Goal: Find specific page/section: Find specific page/section

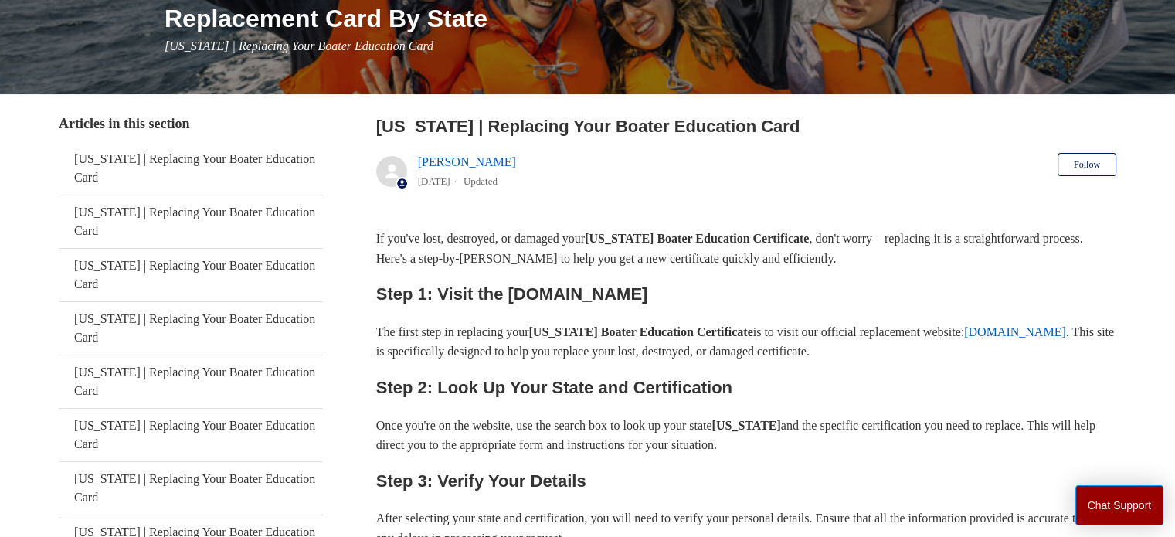
scroll to position [232, 0]
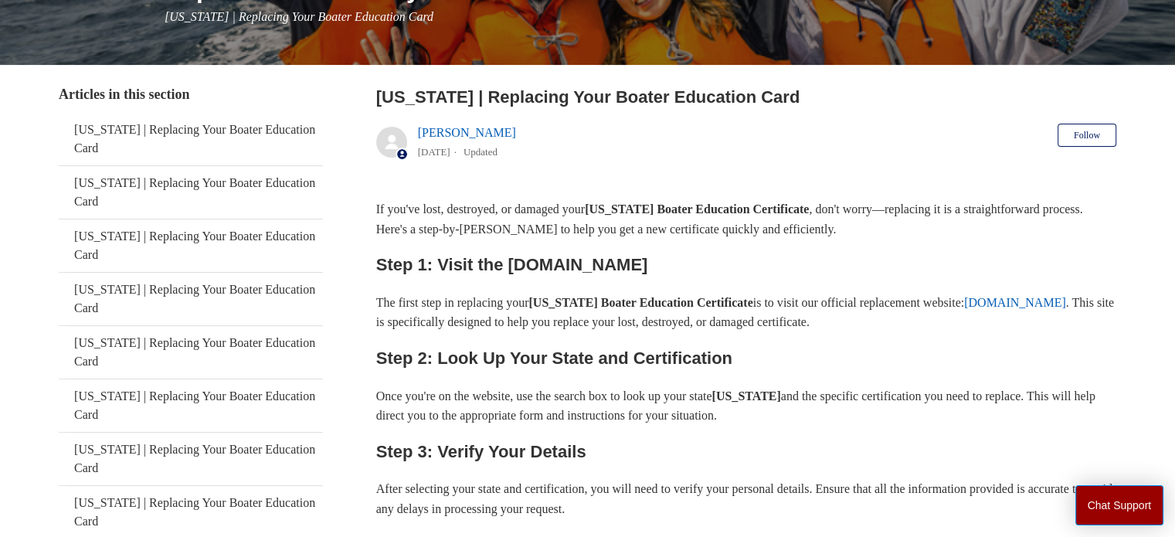
click at [964, 309] on link "[DOMAIN_NAME]" at bounding box center [1015, 302] width 102 height 13
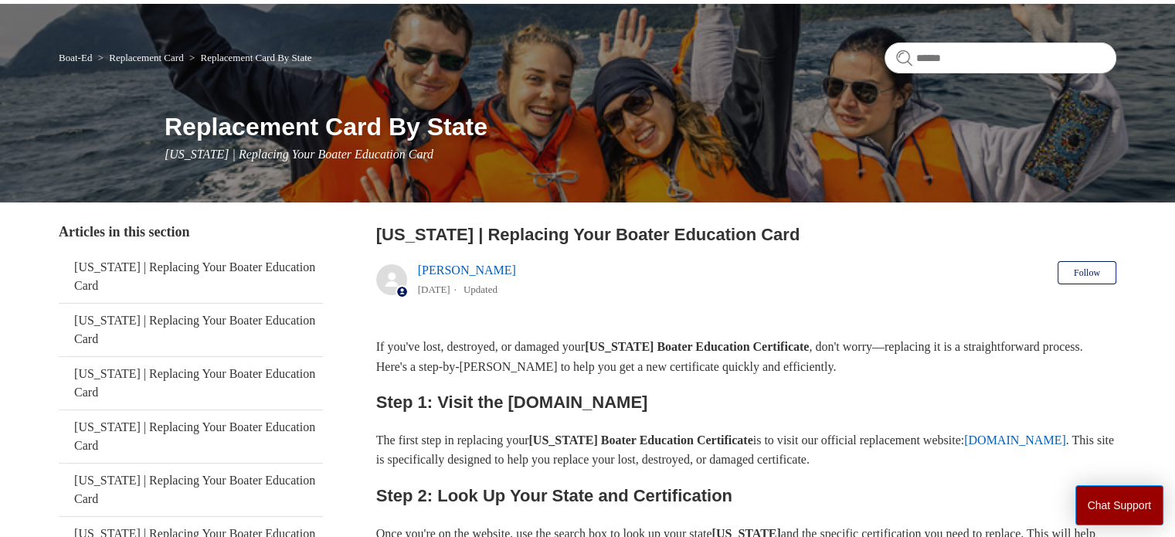
scroll to position [77, 0]
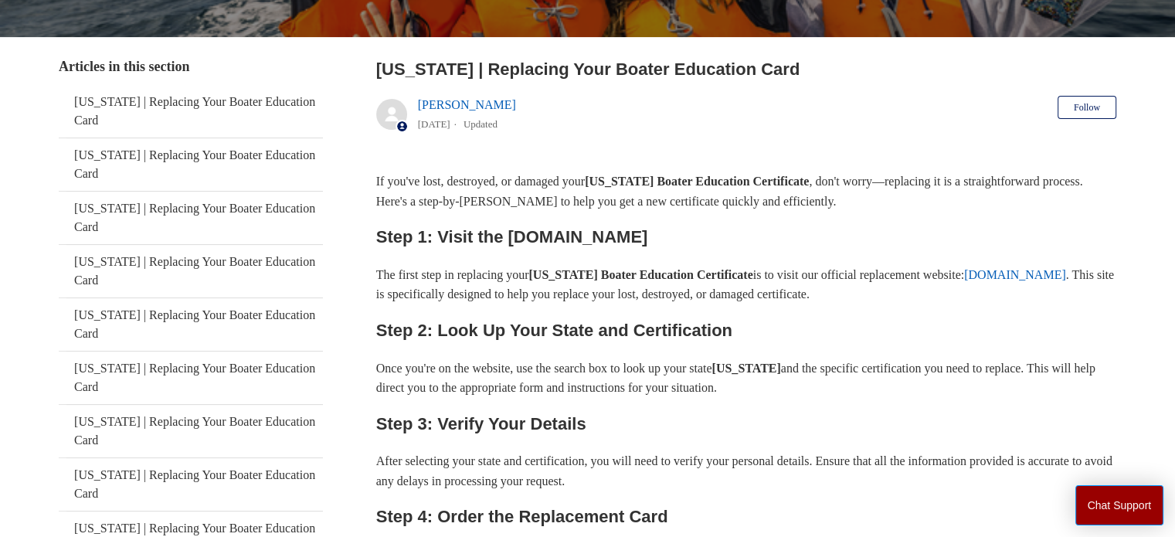
scroll to position [231, 0]
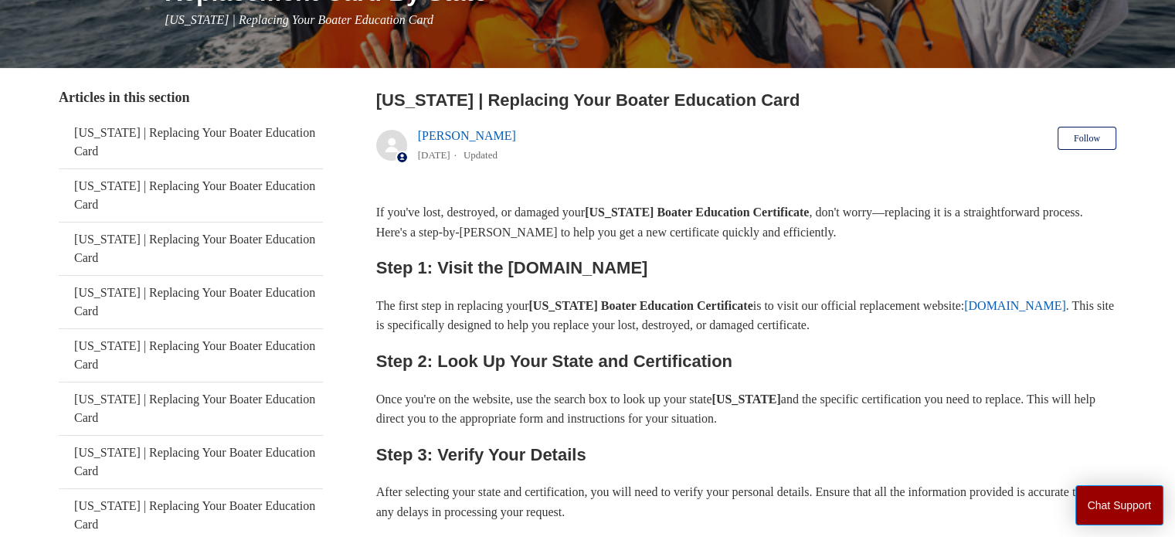
scroll to position [232, 0]
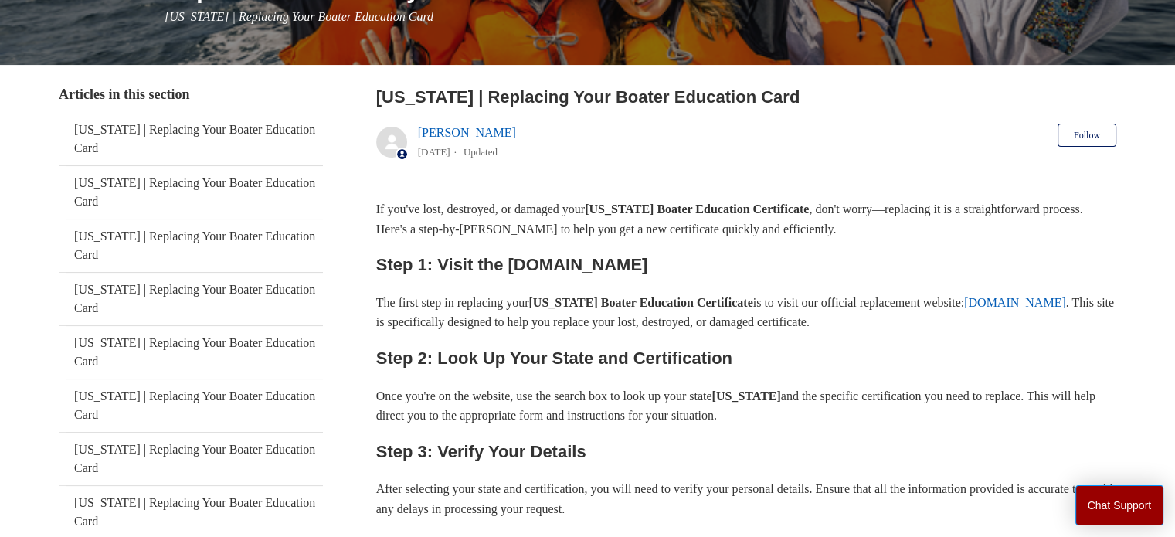
click at [964, 309] on link "[DOMAIN_NAME]" at bounding box center [1015, 302] width 102 height 13
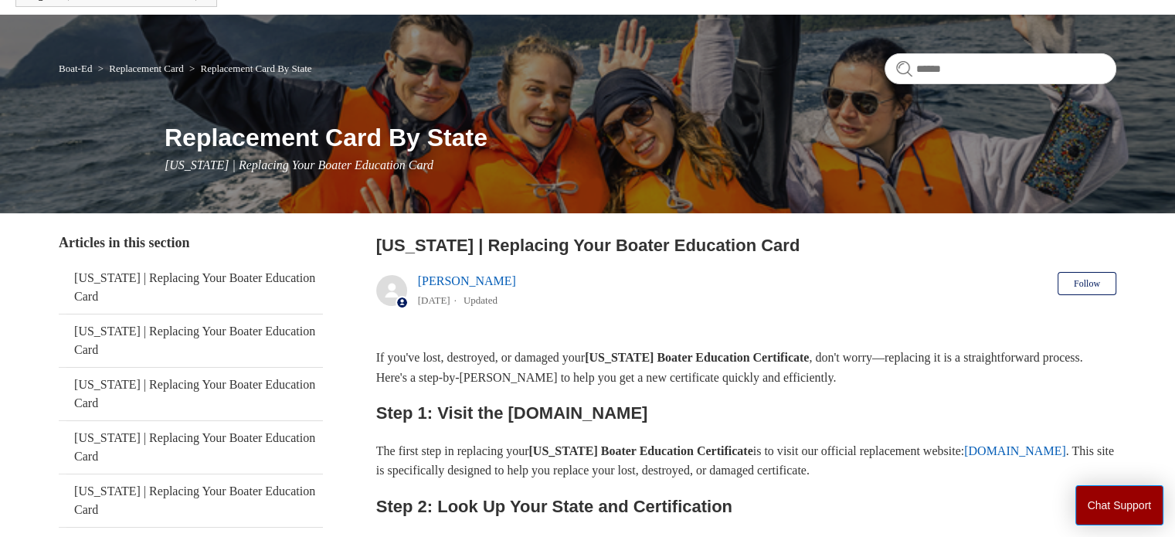
scroll to position [77, 0]
